Goal: Information Seeking & Learning: Learn about a topic

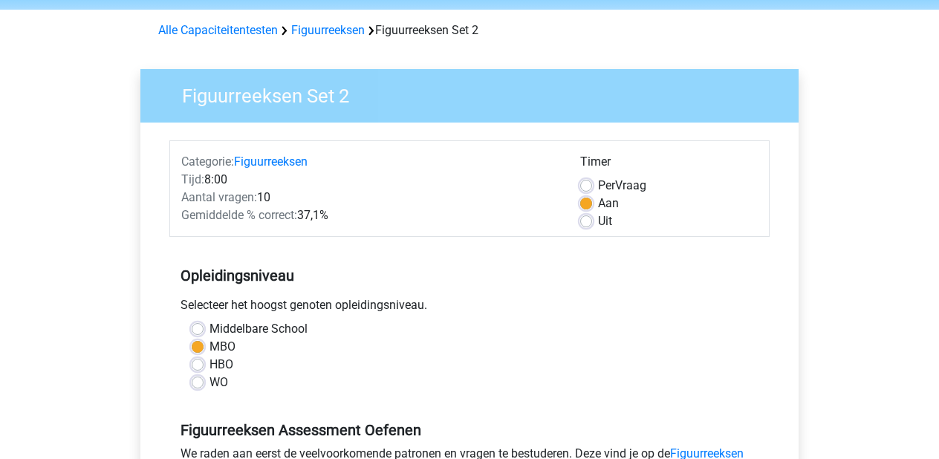
scroll to position [90, 0]
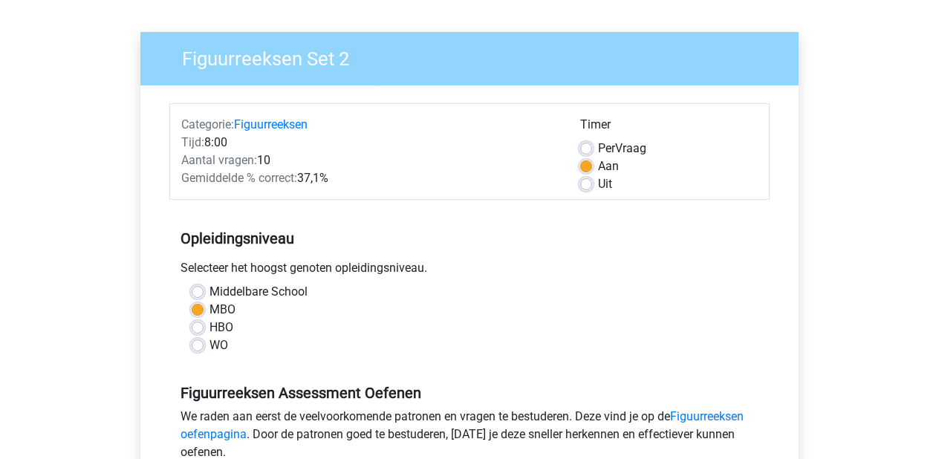
click at [598, 189] on label "Uit" at bounding box center [605, 184] width 14 height 18
click at [585, 189] on input "Uit" at bounding box center [586, 182] width 12 height 15
radio input "true"
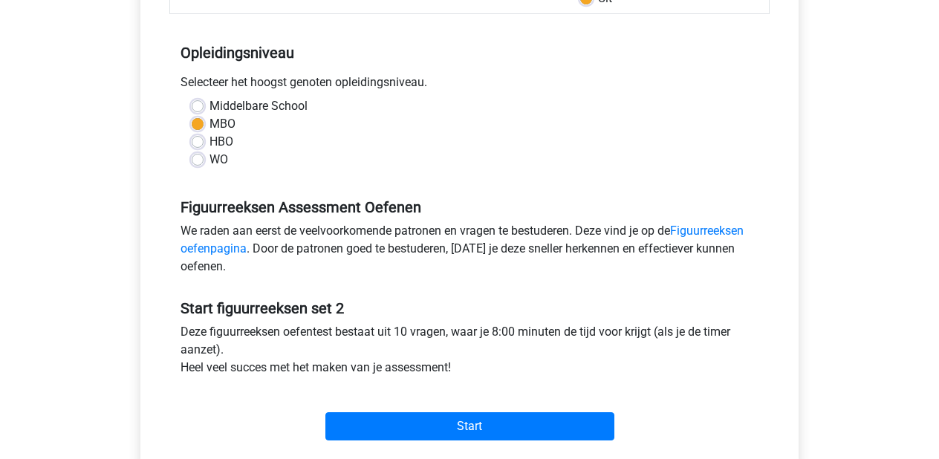
scroll to position [306, 0]
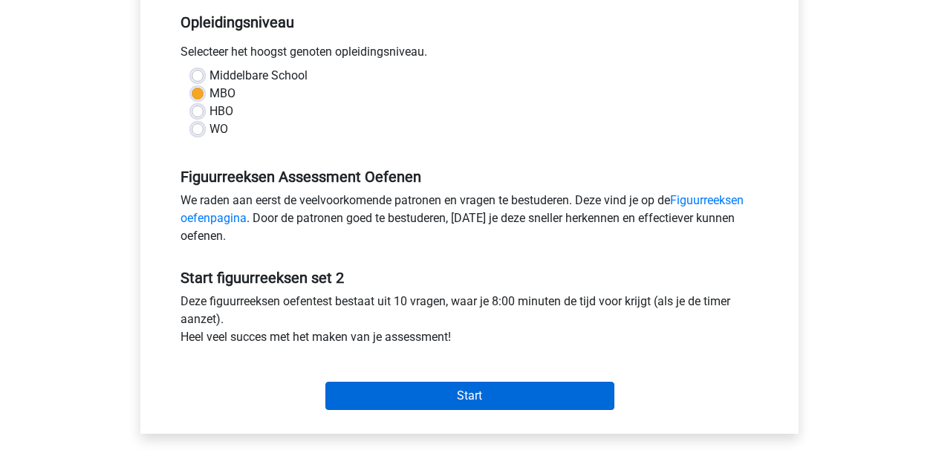
click at [397, 394] on input "Start" at bounding box center [469, 396] width 289 height 28
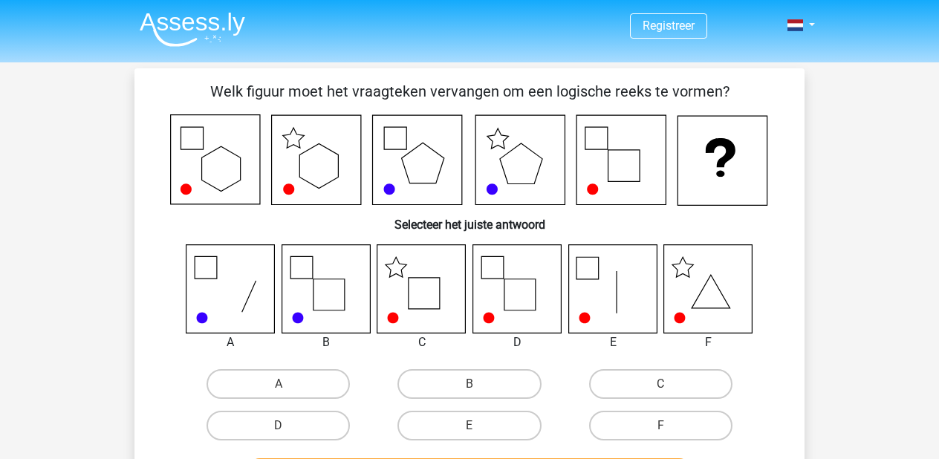
scroll to position [7, 0]
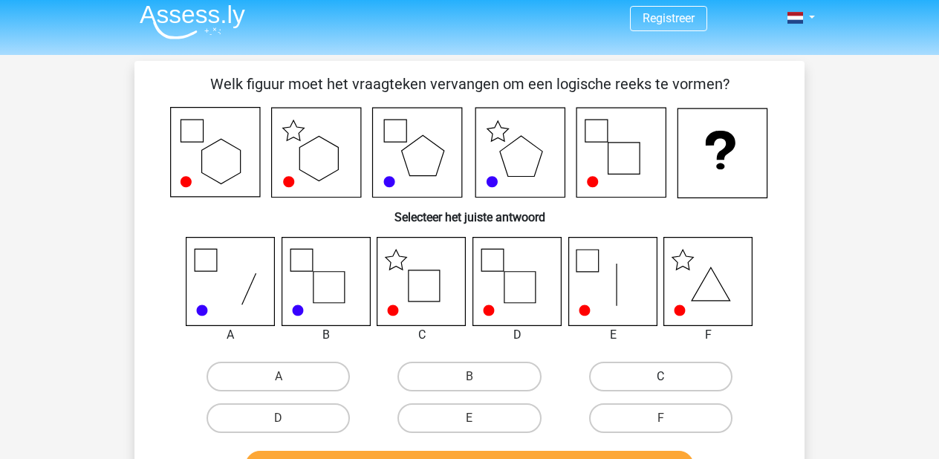
click at [654, 375] on label "C" at bounding box center [660, 377] width 143 height 30
click at [660, 377] on input "C" at bounding box center [665, 382] width 10 height 10
radio input "true"
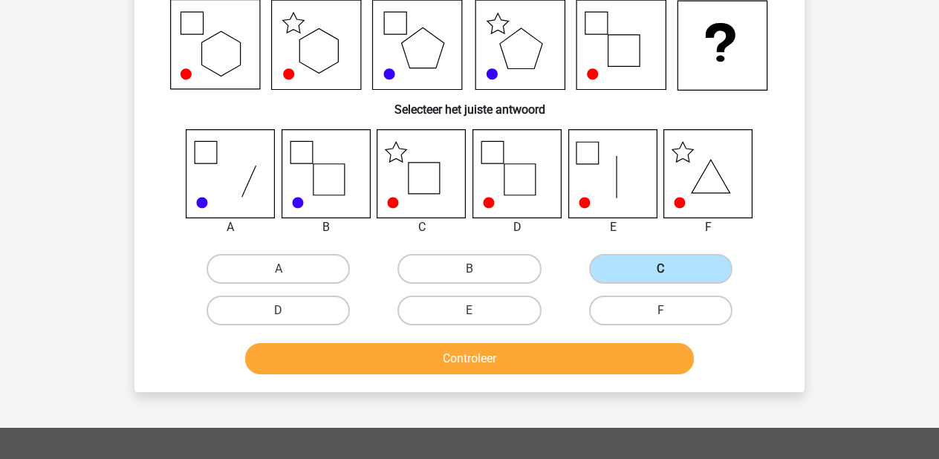
scroll to position [115, 0]
click at [579, 348] on button "Controleer" at bounding box center [469, 358] width 449 height 31
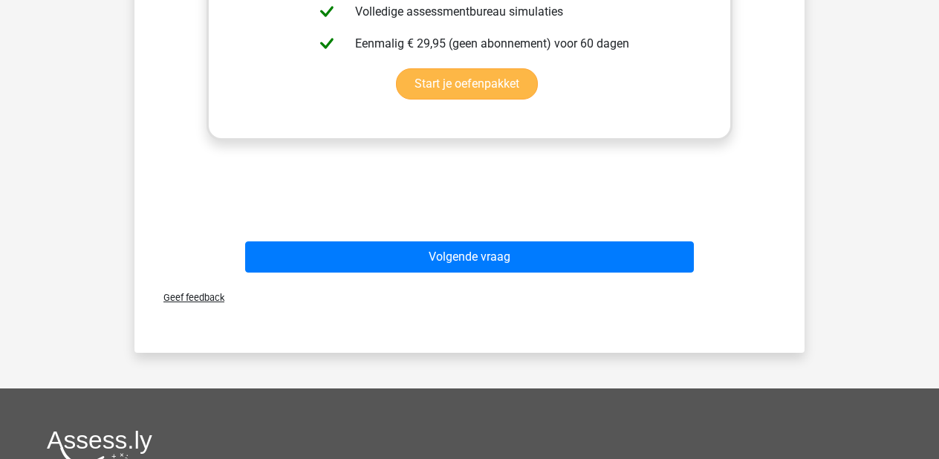
scroll to position [808, 1]
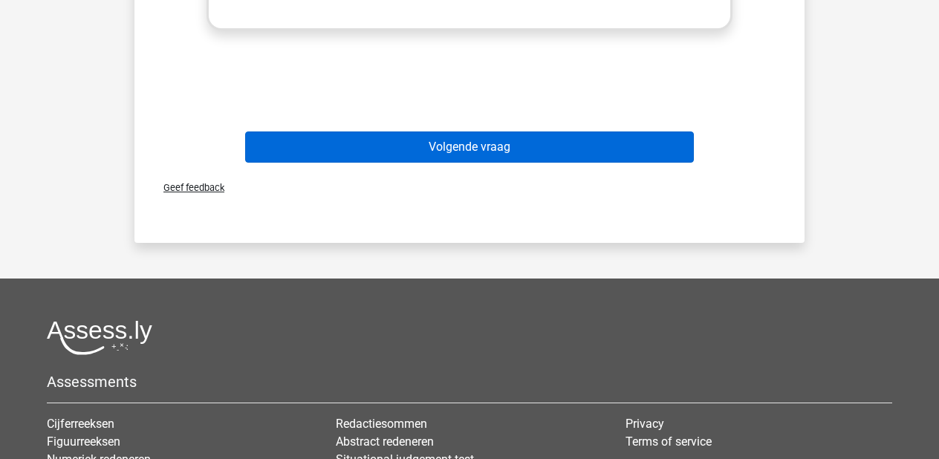
click at [495, 144] on button "Volgende vraag" at bounding box center [469, 146] width 449 height 31
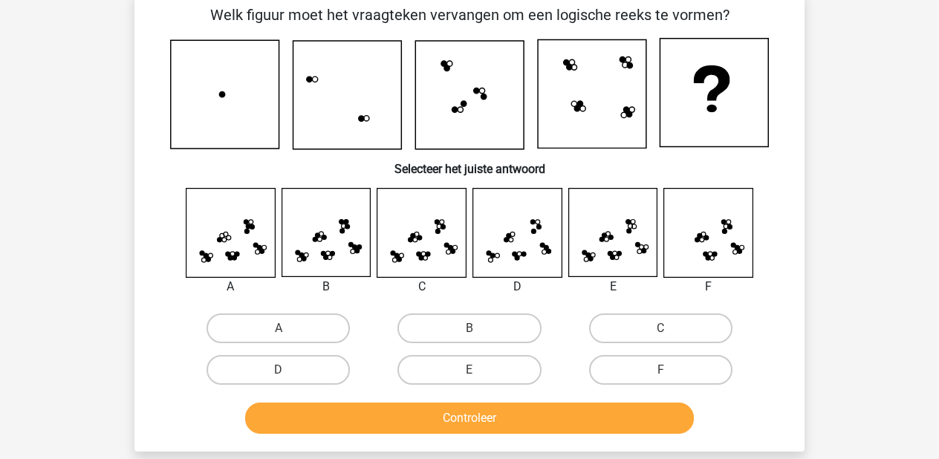
scroll to position [68, 0]
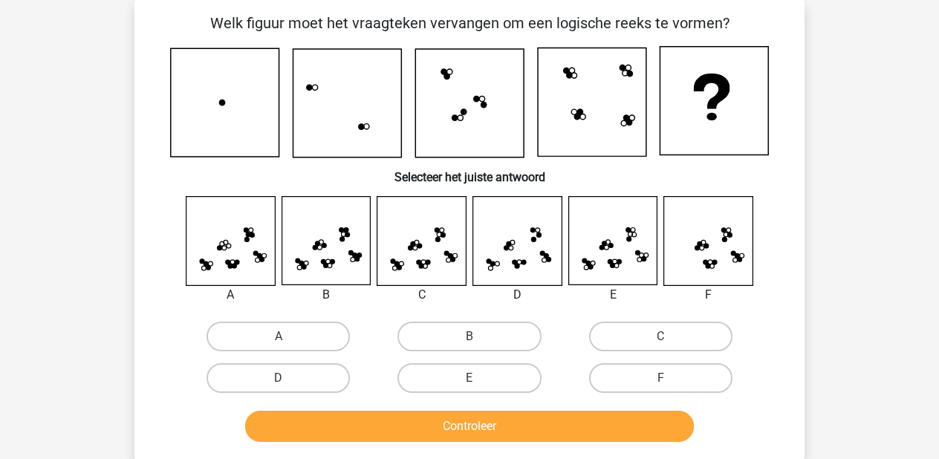
click at [521, 180] on h6 "Selecteer het juiste antwoord" at bounding box center [469, 171] width 622 height 26
click at [631, 343] on label "C" at bounding box center [660, 337] width 143 height 30
click at [660, 343] on input "C" at bounding box center [665, 341] width 10 height 10
radio input "true"
click at [595, 407] on div "Controleer" at bounding box center [469, 423] width 622 height 49
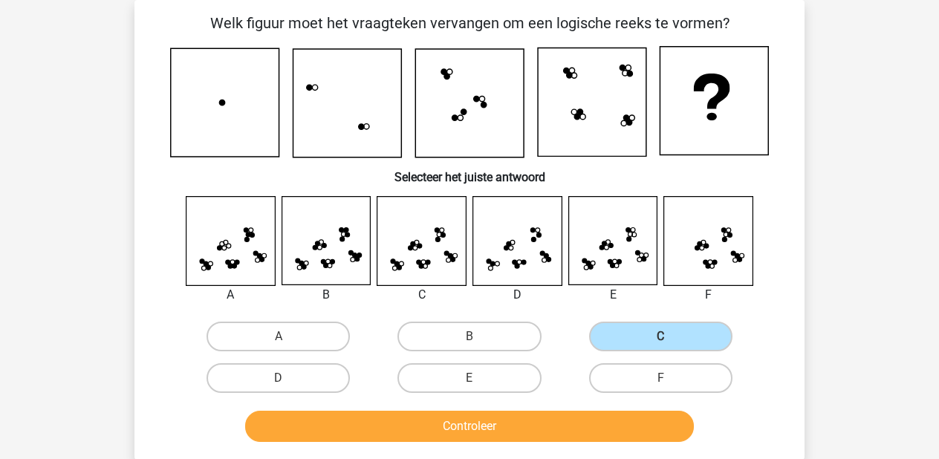
click at [595, 417] on button "Controleer" at bounding box center [469, 426] width 449 height 31
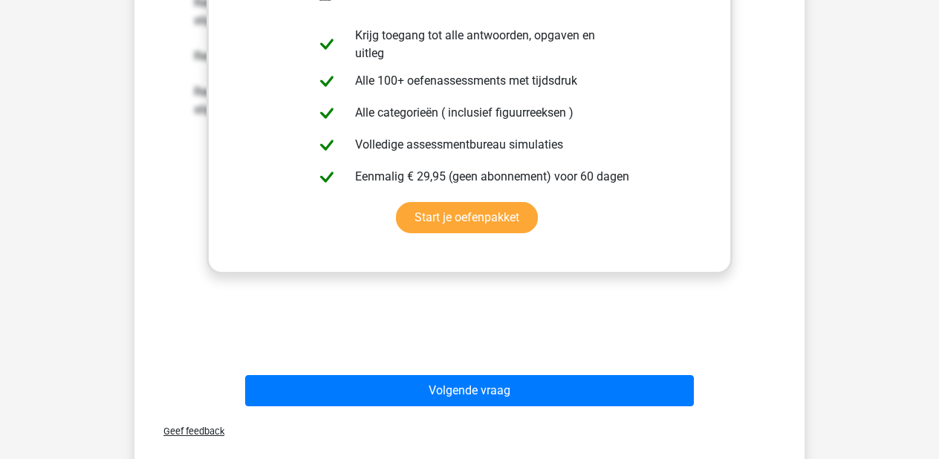
scroll to position [585, 0]
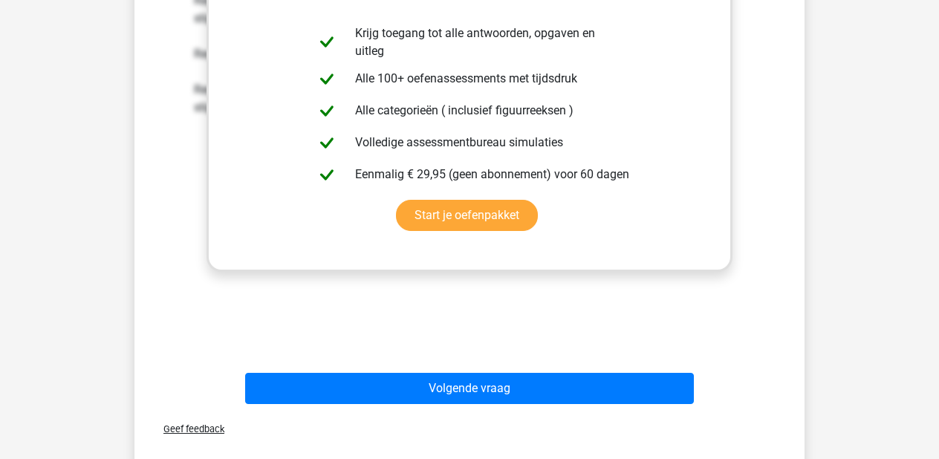
click at [582, 422] on div "Geef feedback" at bounding box center [469, 429] width 658 height 38
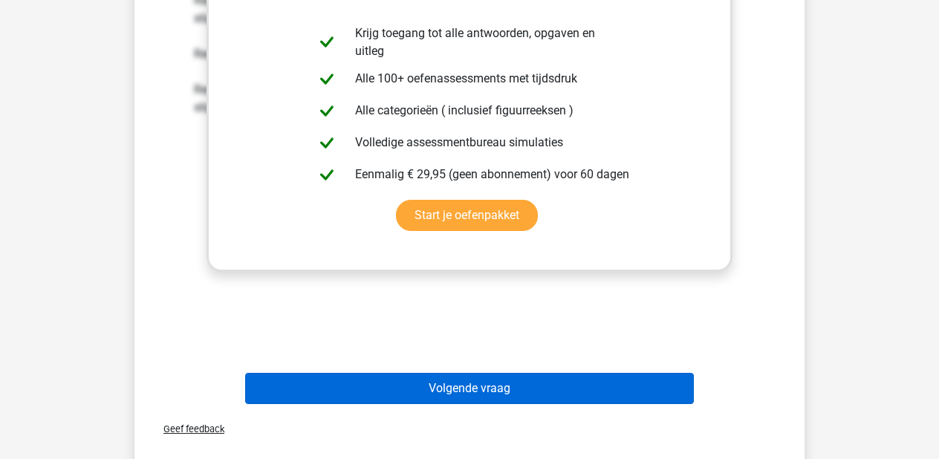
click at [579, 394] on button "Volgende vraag" at bounding box center [469, 388] width 449 height 31
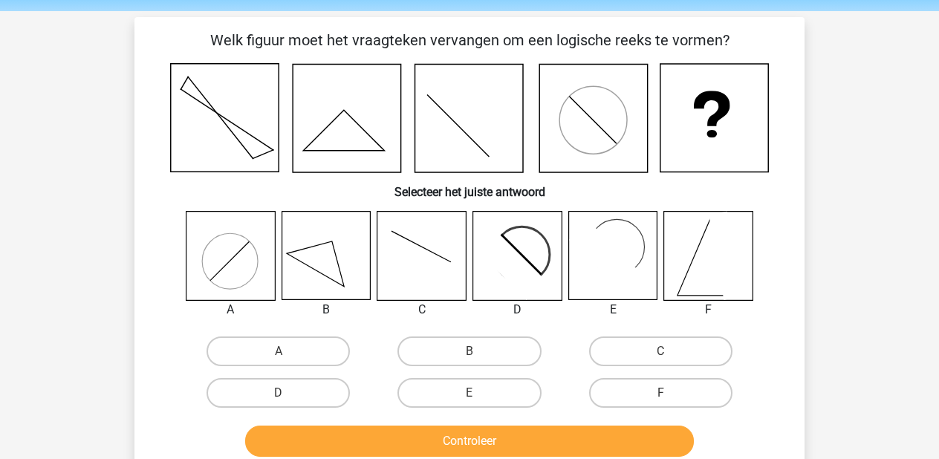
scroll to position [45, 0]
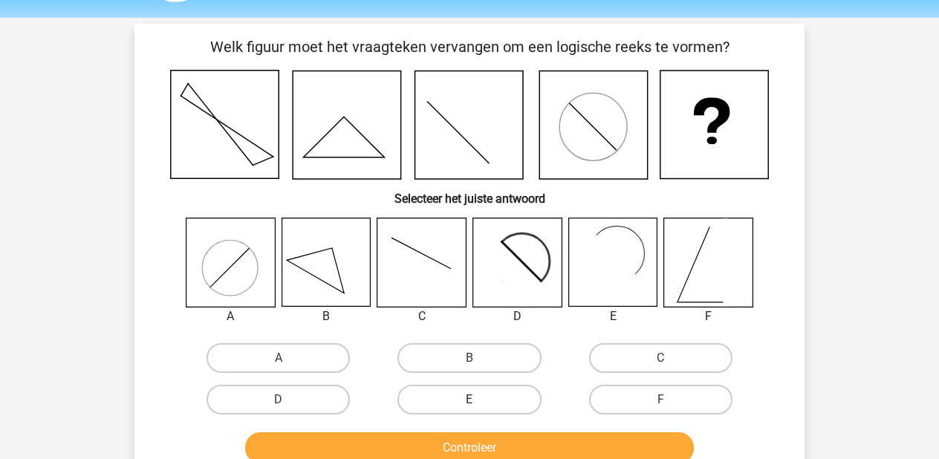
click at [484, 400] on label "E" at bounding box center [468, 400] width 143 height 30
click at [479, 400] on input "E" at bounding box center [474, 405] width 10 height 10
radio input "true"
click at [527, 440] on button "Controleer" at bounding box center [469, 447] width 449 height 31
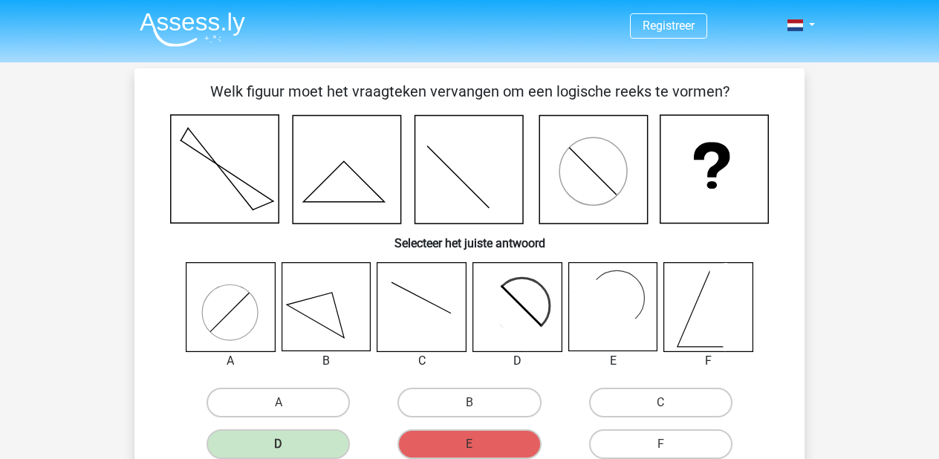
scroll to position [6, 0]
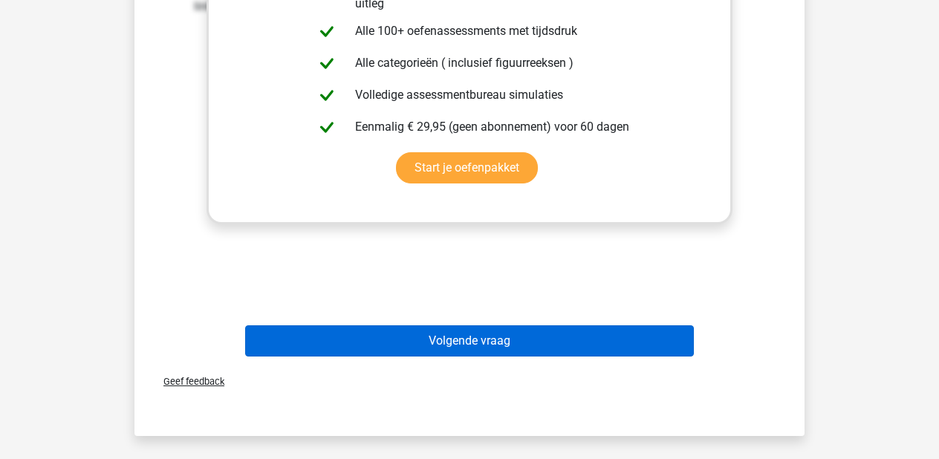
click at [436, 345] on button "Volgende vraag" at bounding box center [469, 340] width 449 height 31
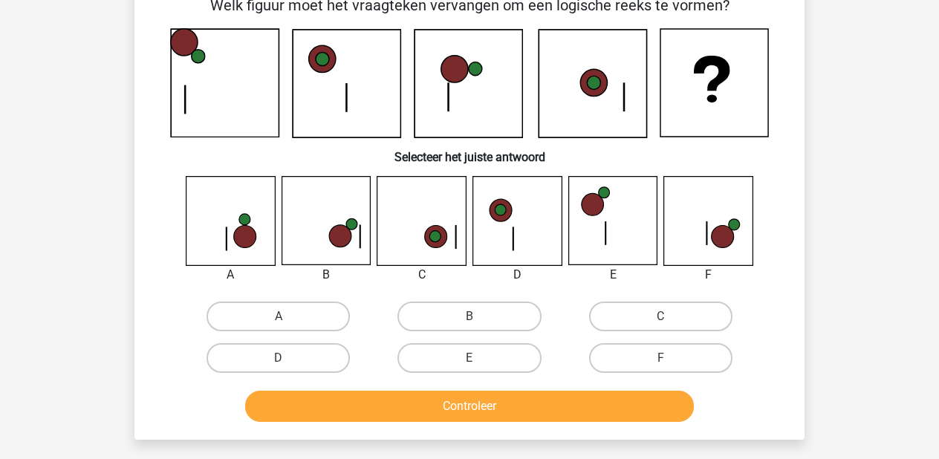
scroll to position [68, 0]
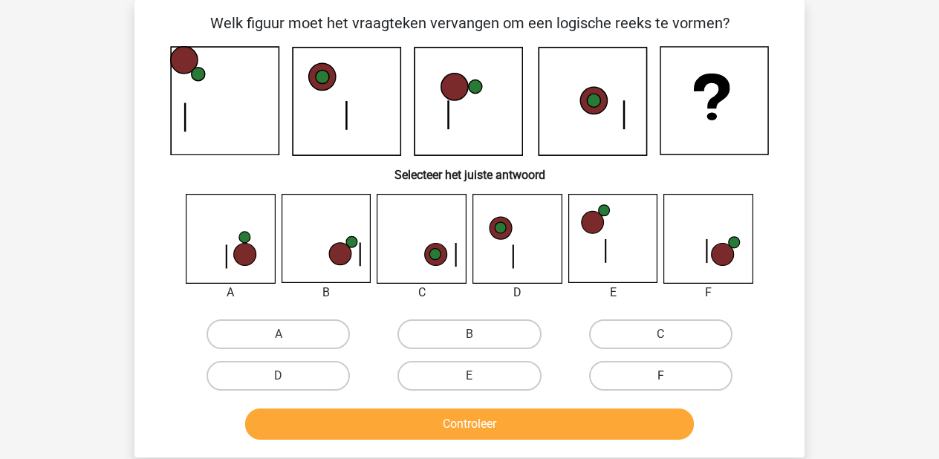
click at [663, 368] on label "F" at bounding box center [660, 376] width 143 height 30
click at [663, 376] on input "F" at bounding box center [665, 381] width 10 height 10
radio input "true"
click at [616, 420] on button "Controleer" at bounding box center [469, 424] width 449 height 31
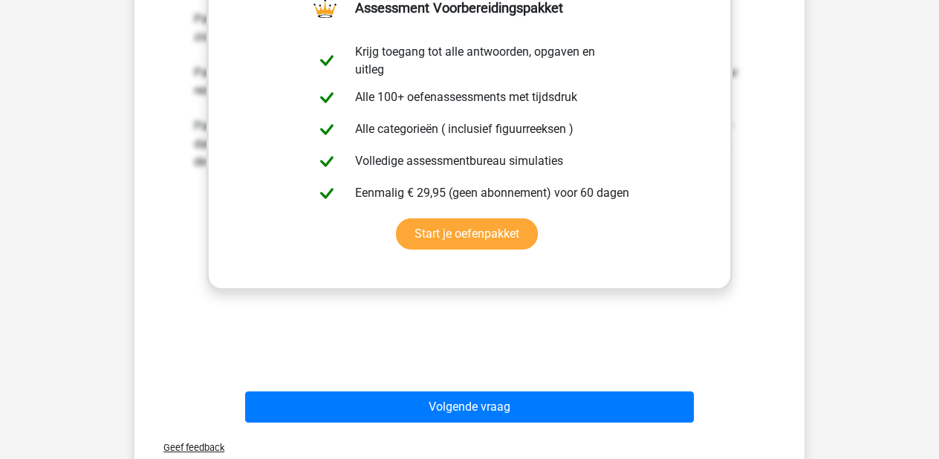
scroll to position [591, 1]
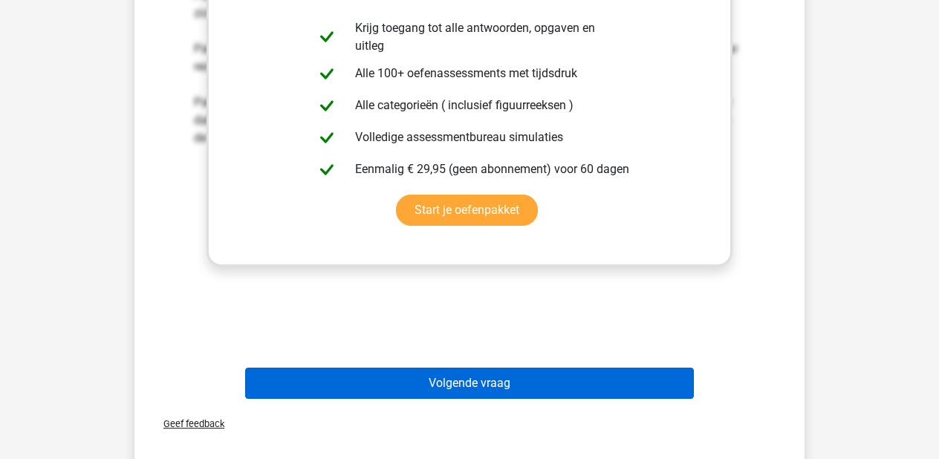
click at [570, 381] on button "Volgende vraag" at bounding box center [469, 383] width 449 height 31
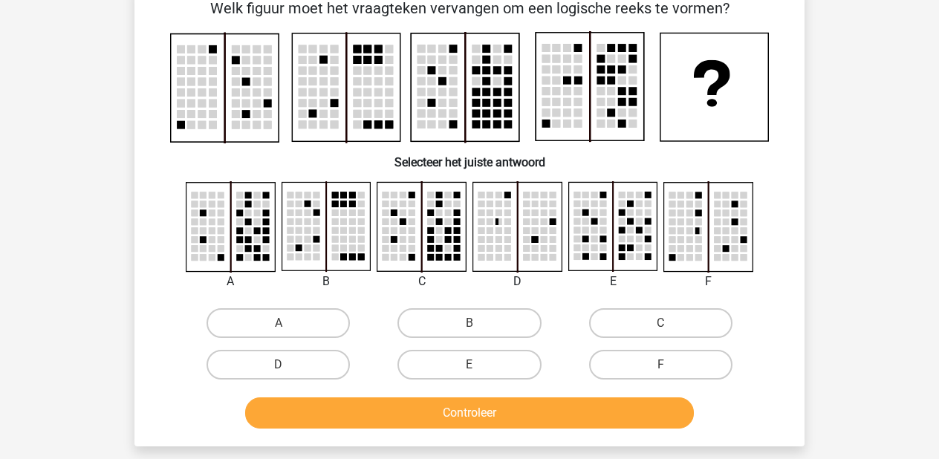
scroll to position [68, 0]
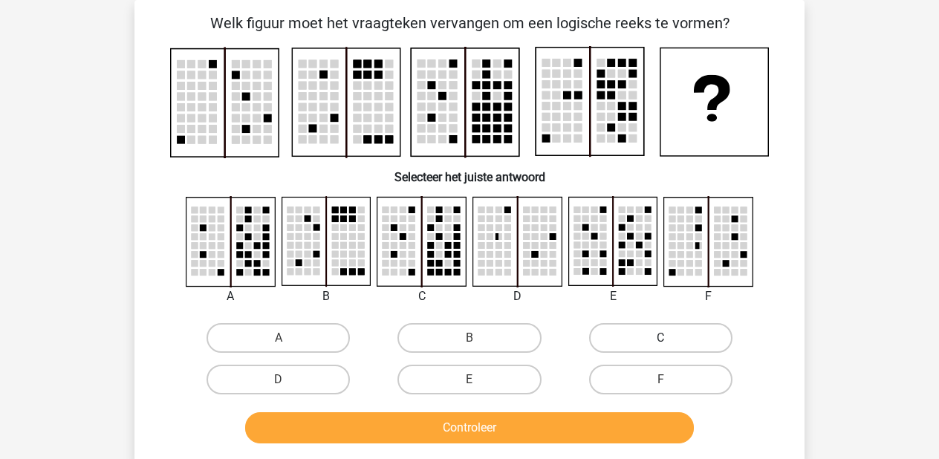
click at [628, 344] on label "C" at bounding box center [660, 338] width 143 height 30
click at [660, 344] on input "C" at bounding box center [665, 343] width 10 height 10
radio input "true"
click at [308, 380] on label "D" at bounding box center [277, 380] width 143 height 30
click at [288, 380] on input "D" at bounding box center [284, 385] width 10 height 10
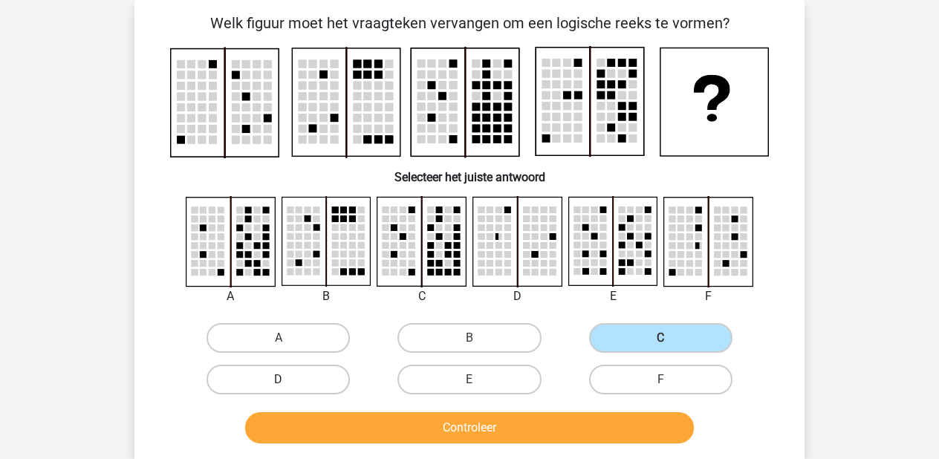
radio input "true"
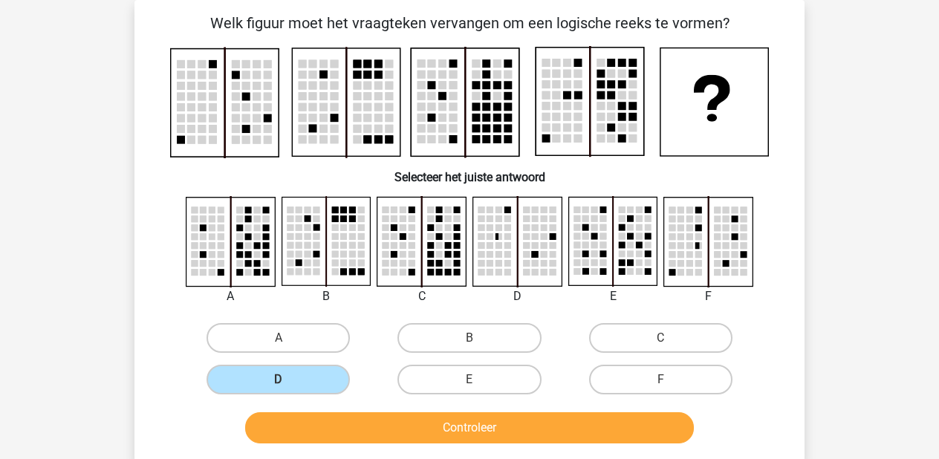
click at [386, 429] on button "Controleer" at bounding box center [469, 427] width 449 height 31
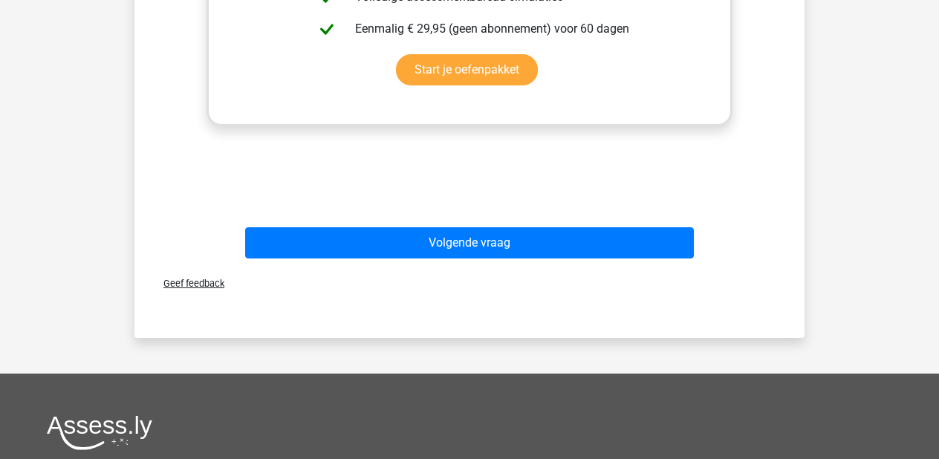
scroll to position [801, 0]
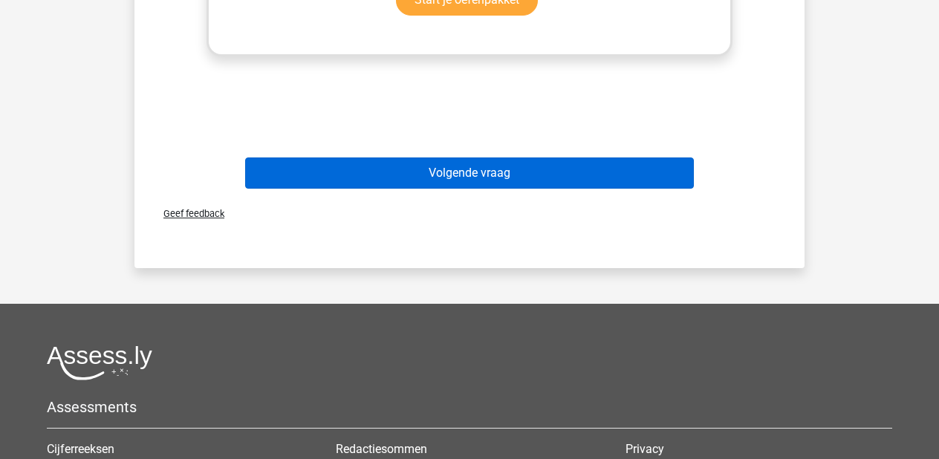
click at [488, 177] on button "Volgende vraag" at bounding box center [469, 172] width 449 height 31
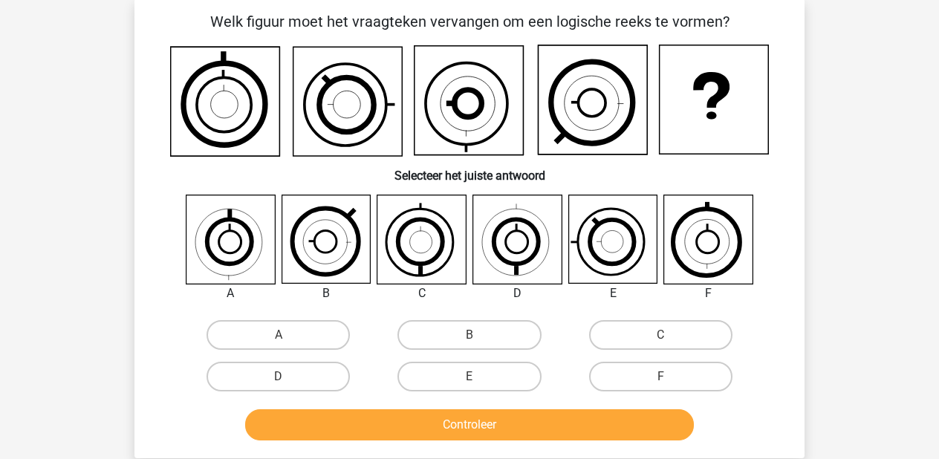
scroll to position [68, 0]
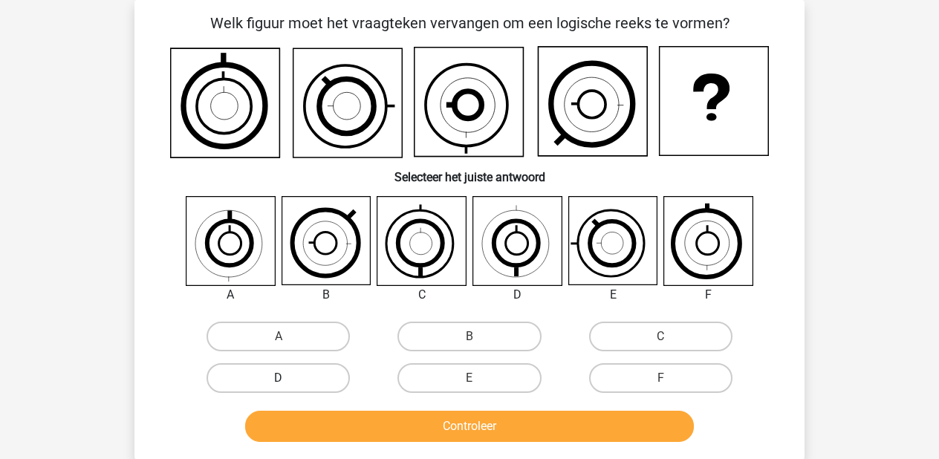
click at [325, 373] on label "D" at bounding box center [277, 378] width 143 height 30
click at [288, 378] on input "D" at bounding box center [284, 383] width 10 height 10
radio input "true"
click at [408, 426] on button "Controleer" at bounding box center [469, 426] width 449 height 31
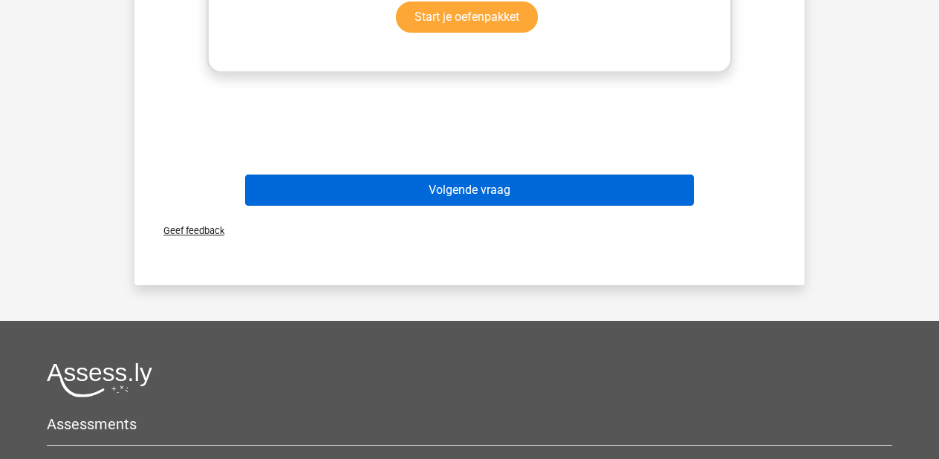
click at [495, 192] on button "Volgende vraag" at bounding box center [469, 190] width 449 height 31
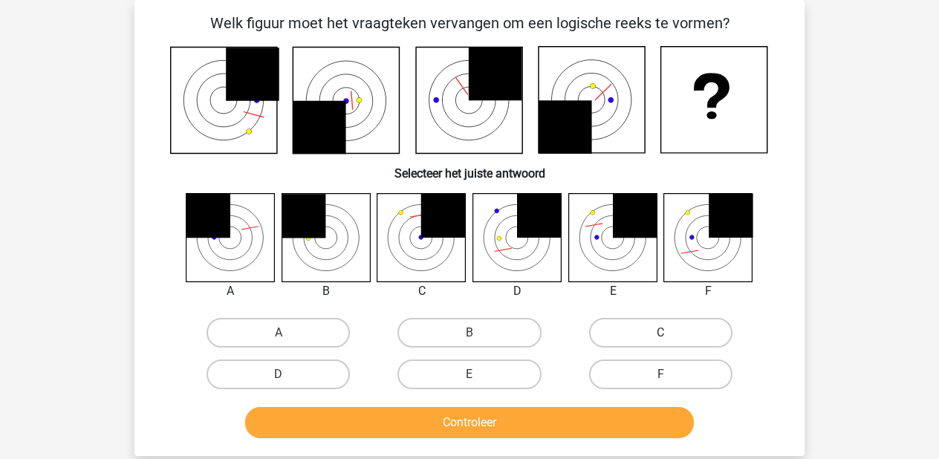
click at [654, 342] on label "C" at bounding box center [660, 333] width 143 height 30
click at [660, 342] on input "C" at bounding box center [665, 338] width 10 height 10
radio input "true"
click at [579, 405] on div "Controleer" at bounding box center [469, 419] width 622 height 49
click at [562, 420] on button "Controleer" at bounding box center [469, 422] width 449 height 31
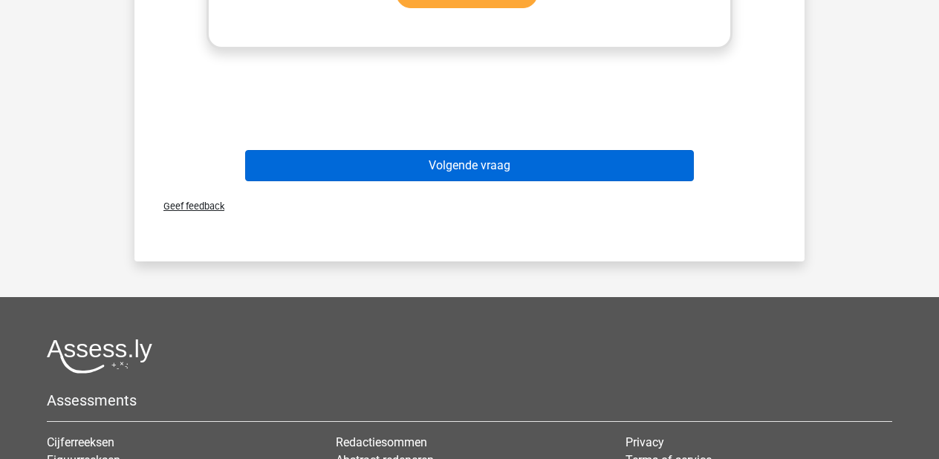
click at [516, 170] on button "Volgende vraag" at bounding box center [469, 165] width 449 height 31
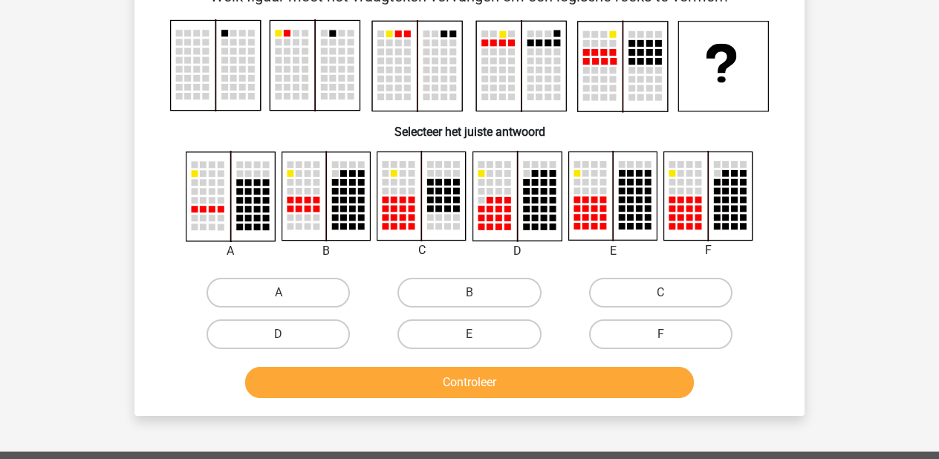
scroll to position [85, 0]
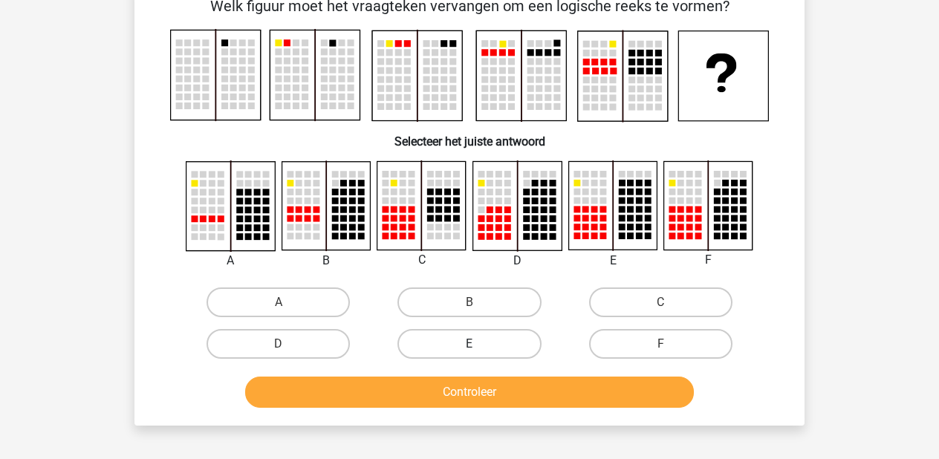
click at [457, 335] on label "E" at bounding box center [468, 344] width 143 height 30
click at [469, 344] on input "E" at bounding box center [474, 349] width 10 height 10
radio input "true"
click at [458, 384] on button "Controleer" at bounding box center [469, 392] width 449 height 31
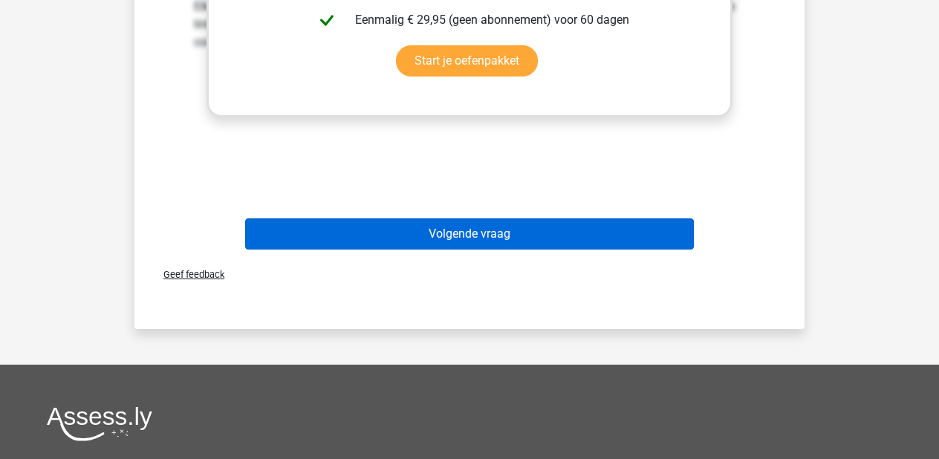
click at [545, 235] on button "Volgende vraag" at bounding box center [469, 233] width 449 height 31
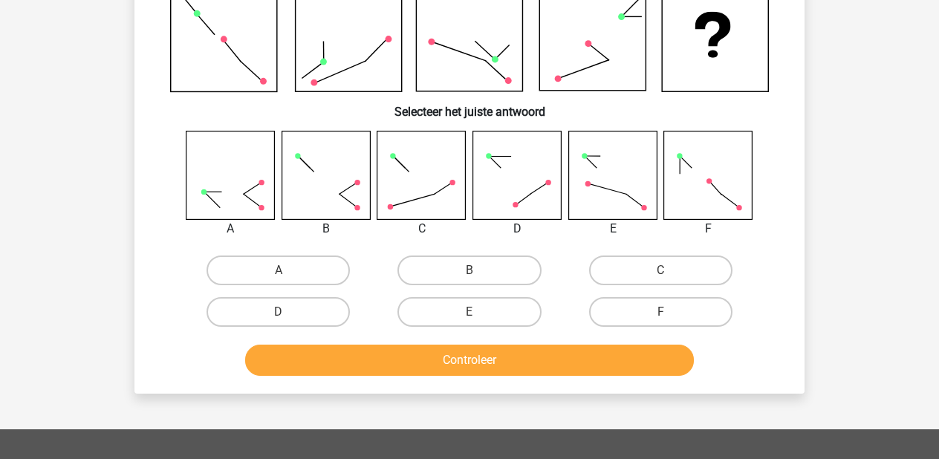
scroll to position [68, 0]
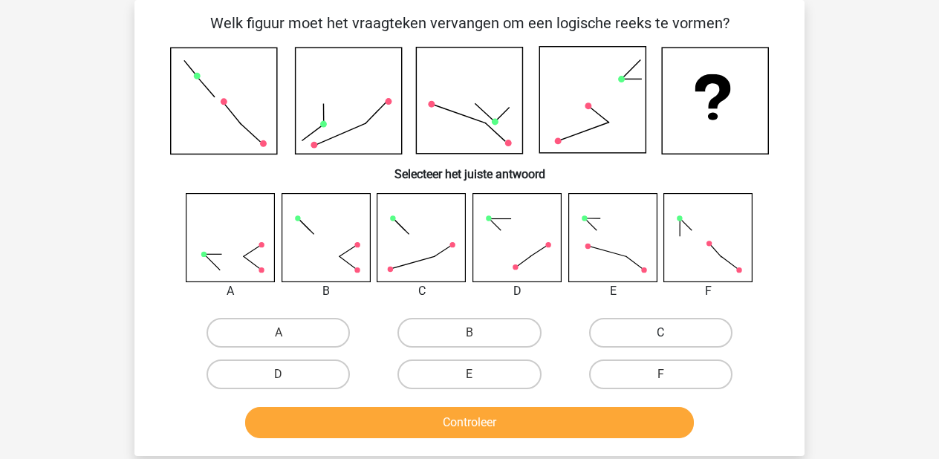
click at [686, 328] on label "C" at bounding box center [660, 333] width 143 height 30
click at [670, 333] on input "C" at bounding box center [665, 338] width 10 height 10
radio input "true"
click at [517, 414] on button "Controleer" at bounding box center [469, 422] width 449 height 31
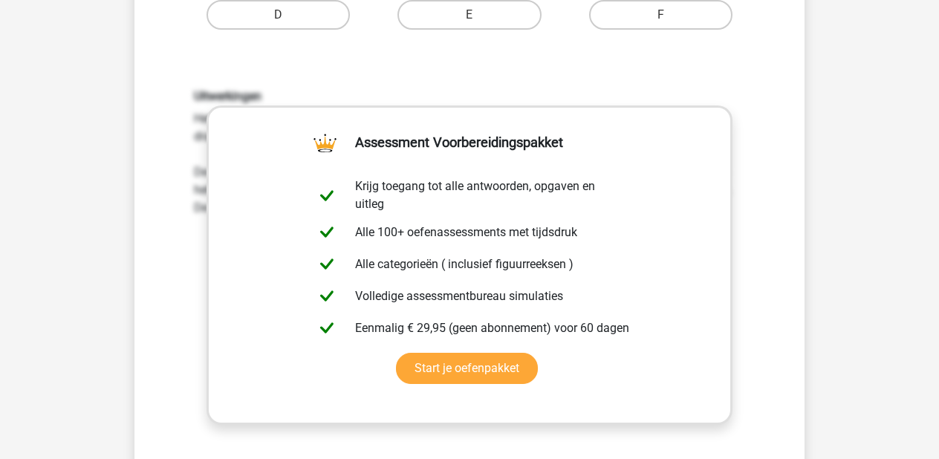
scroll to position [440, 0]
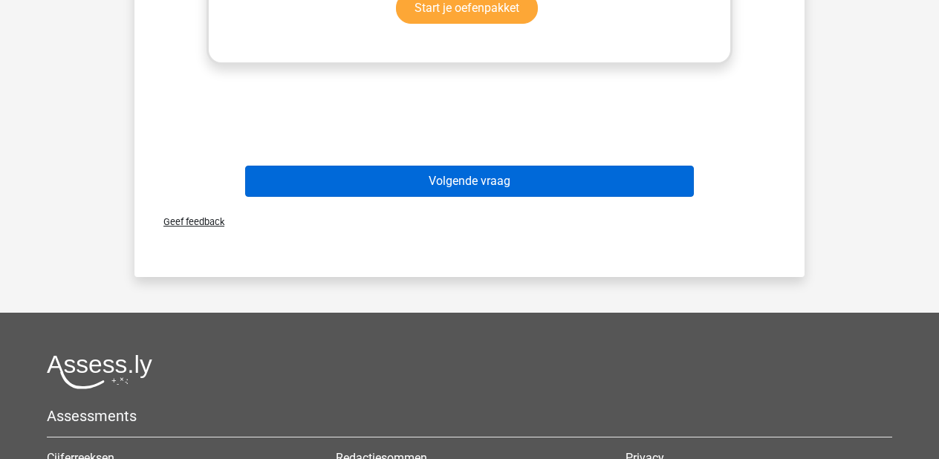
click at [366, 173] on button "Volgende vraag" at bounding box center [469, 181] width 449 height 31
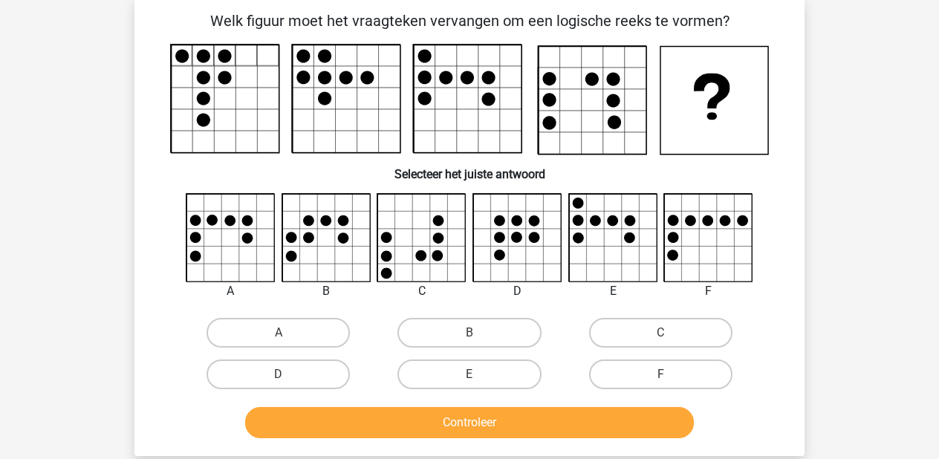
scroll to position [68, 0]
